Goal: Task Accomplishment & Management: Use online tool/utility

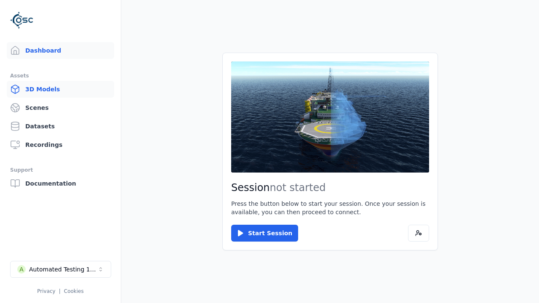
click at [60, 89] on link "3D Models" at bounding box center [60, 89] width 107 height 17
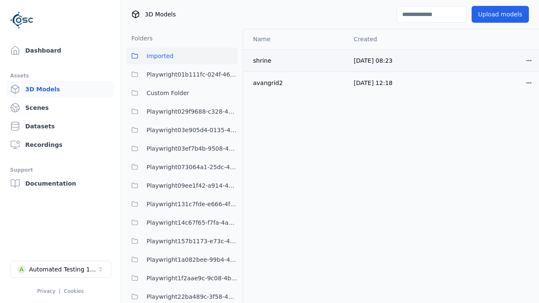
click at [529, 60] on html "Support Dashboard Assets 3D Models Scenes Datasets Recordings Support Documenta…" at bounding box center [269, 151] width 539 height 303
click at [511, 107] on div "Move" at bounding box center [511, 106] width 50 height 13
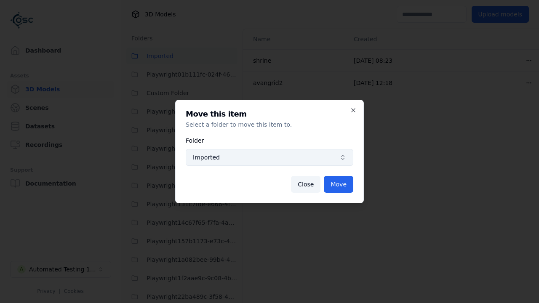
click at [270, 158] on span "Imported" at bounding box center [264, 157] width 143 height 8
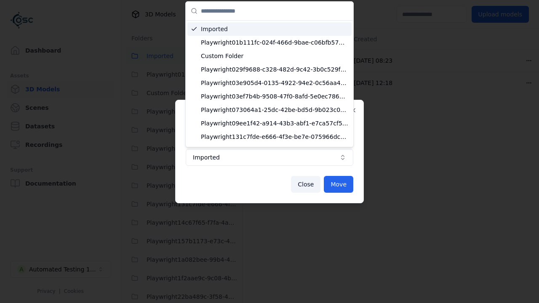
click at [275, 56] on span "Custom Folder" at bounding box center [274, 56] width 147 height 8
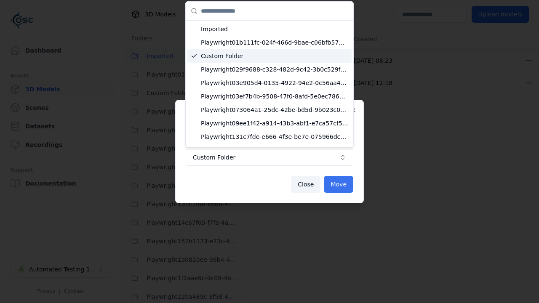
click at [339, 185] on button "Move" at bounding box center [338, 184] width 29 height 17
